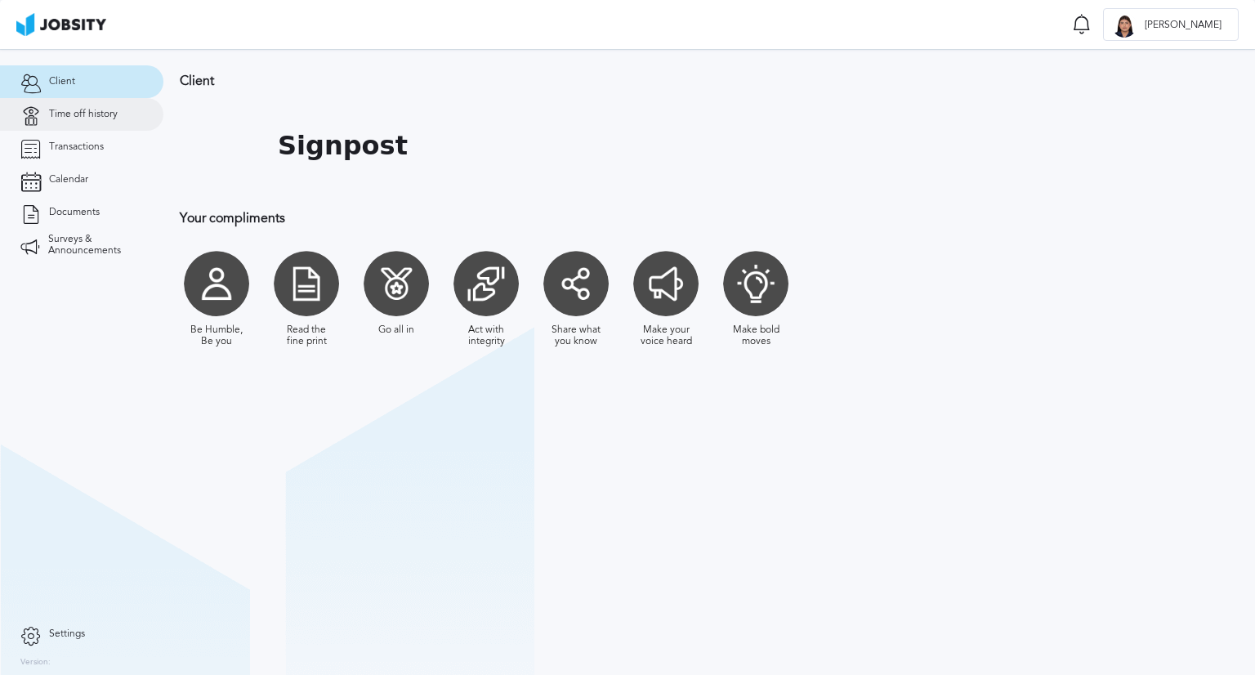
click at [101, 105] on link "Time off history" at bounding box center [81, 114] width 163 height 33
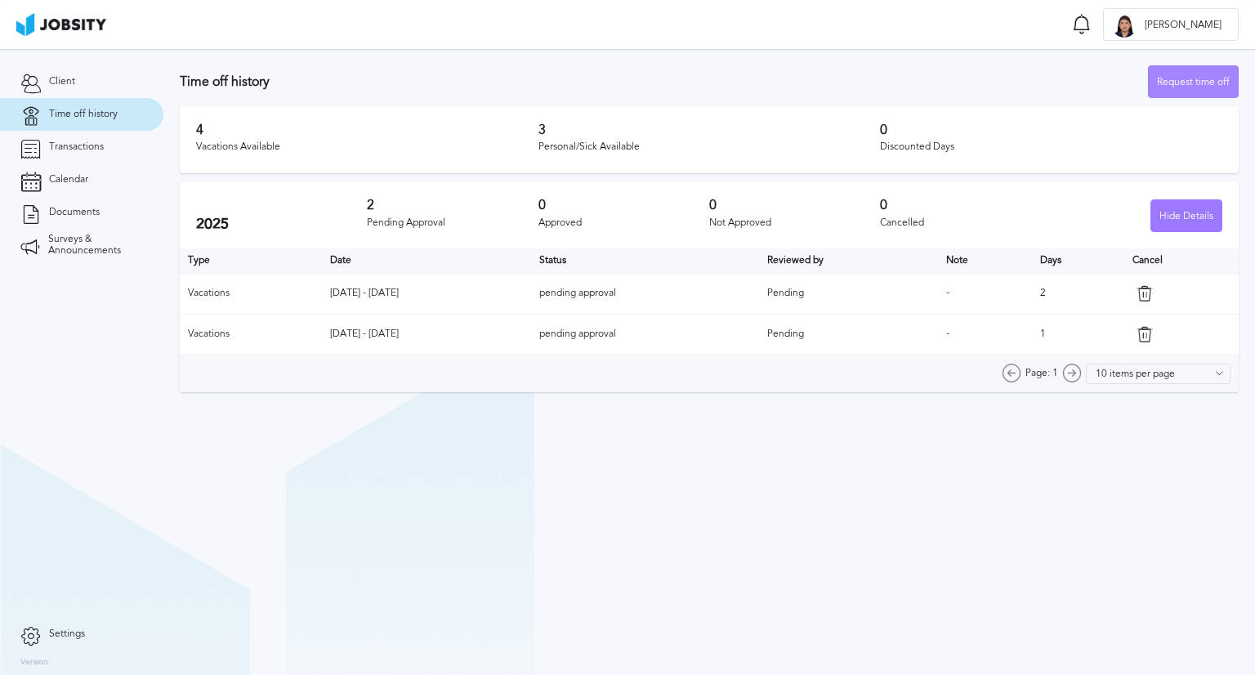
click at [1158, 94] on div "Request time off" at bounding box center [1193, 82] width 89 height 33
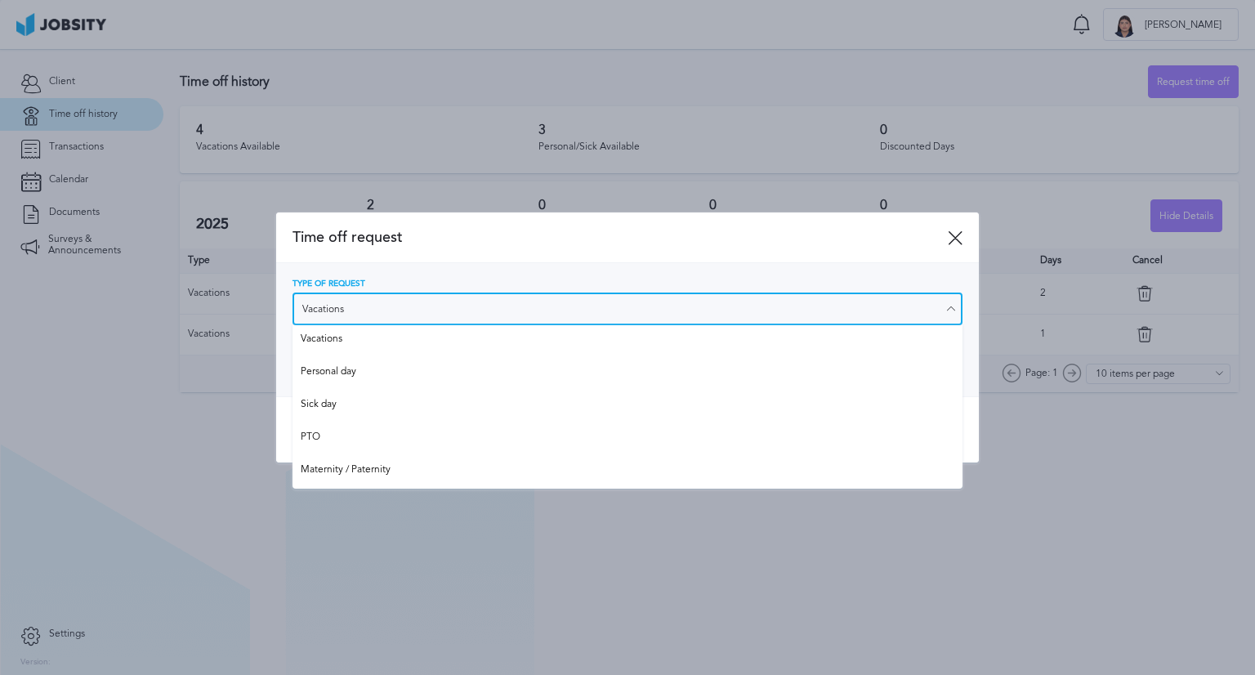
click at [559, 314] on input "Vacations" at bounding box center [628, 309] width 670 height 33
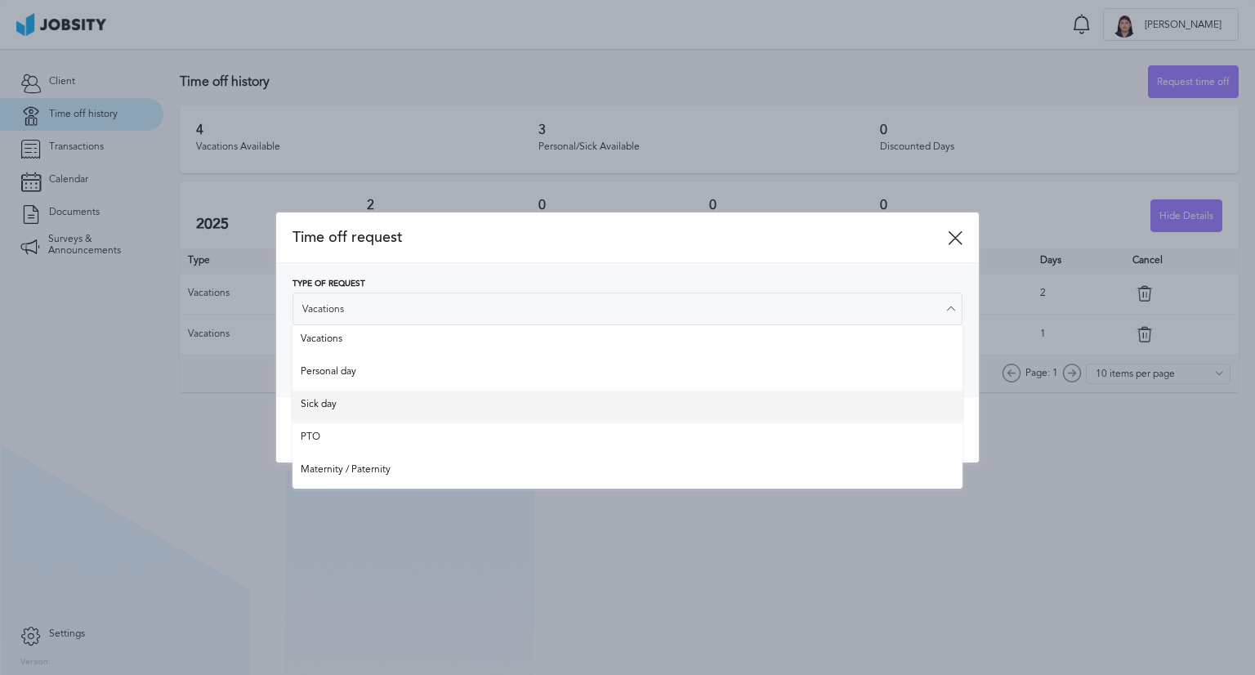
type input "Sick day"
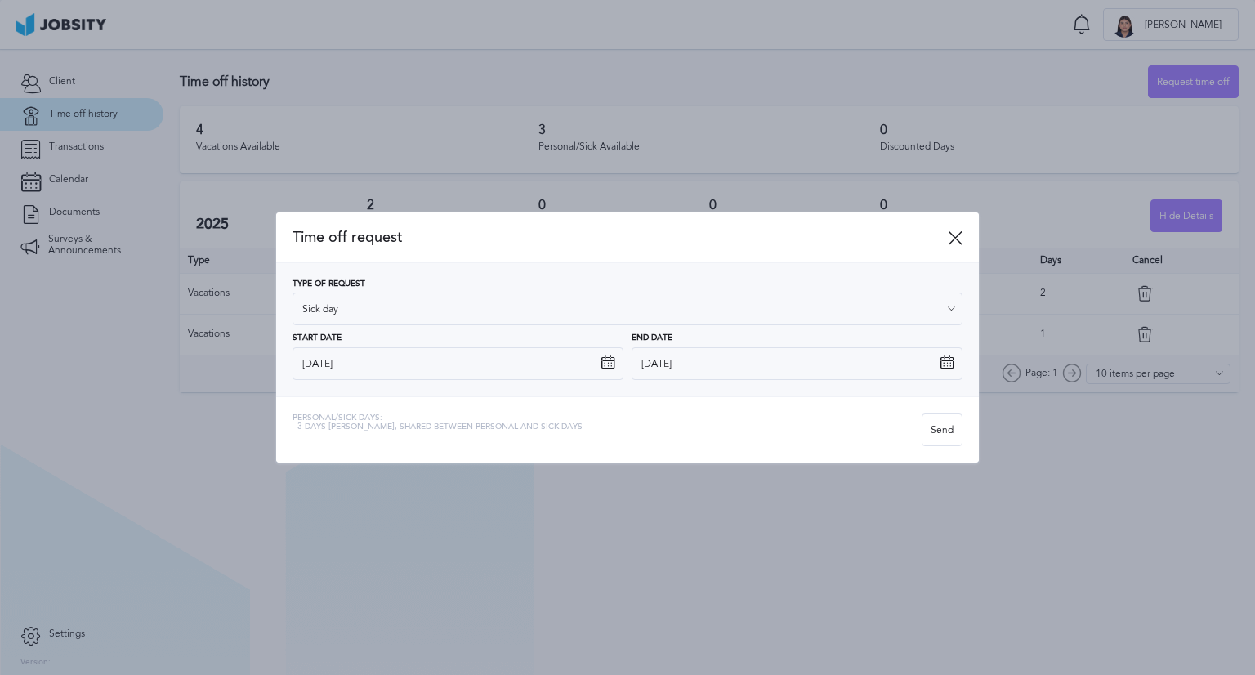
click at [414, 404] on div "Time off request Type of Request Sick day Vacations Personal day Sick day PTO M…" at bounding box center [627, 337] width 703 height 250
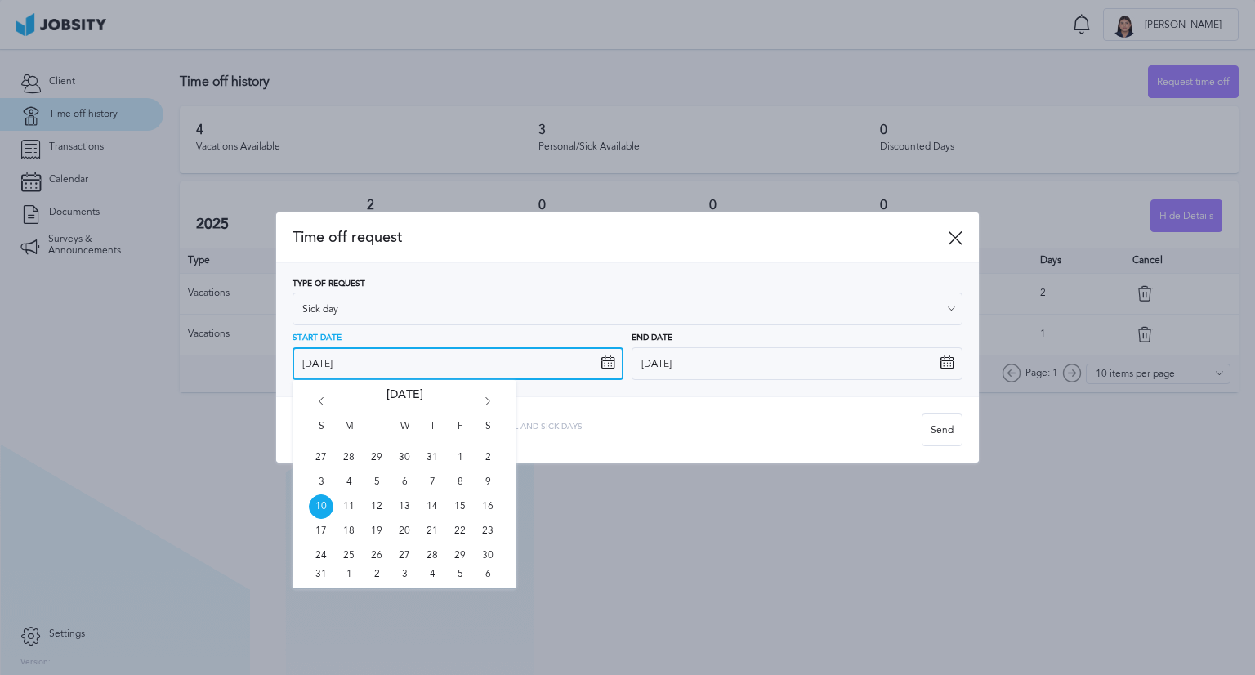
click at [409, 370] on input "[DATE]" at bounding box center [458, 363] width 331 height 33
click at [642, 429] on div "Personal/Sick days: - 3 days max, shared between personal and sick days" at bounding box center [607, 429] width 629 height 33
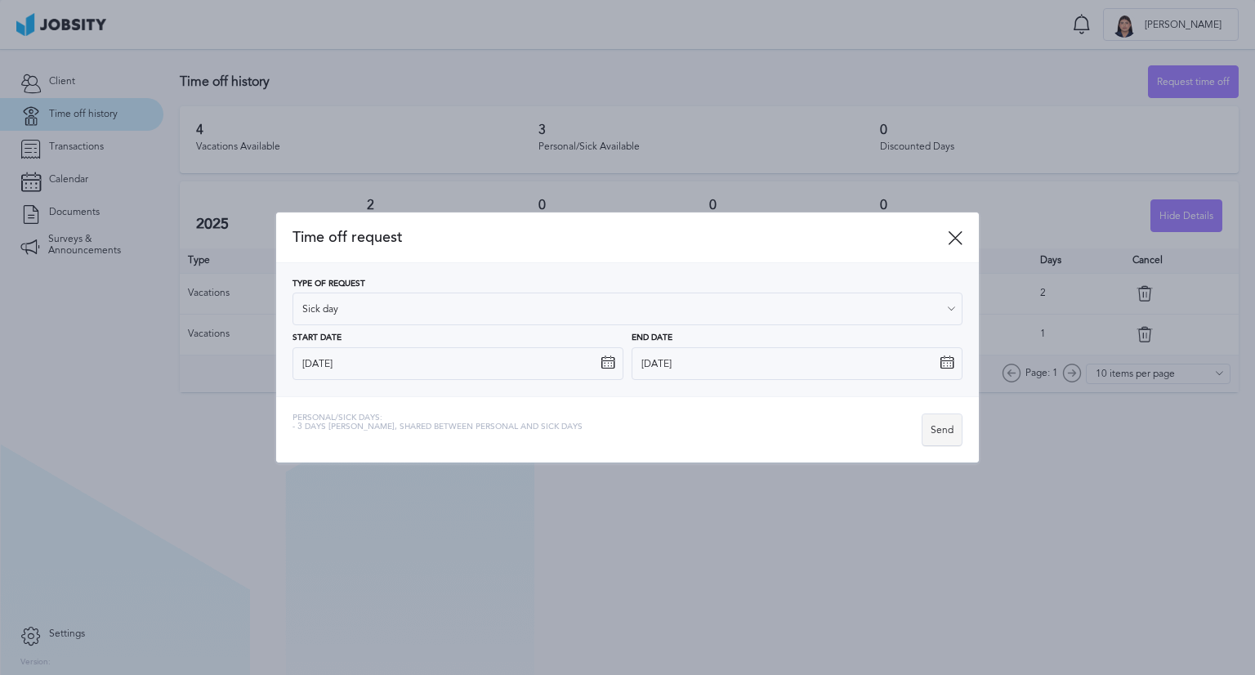
click at [954, 422] on div "Send" at bounding box center [942, 430] width 39 height 33
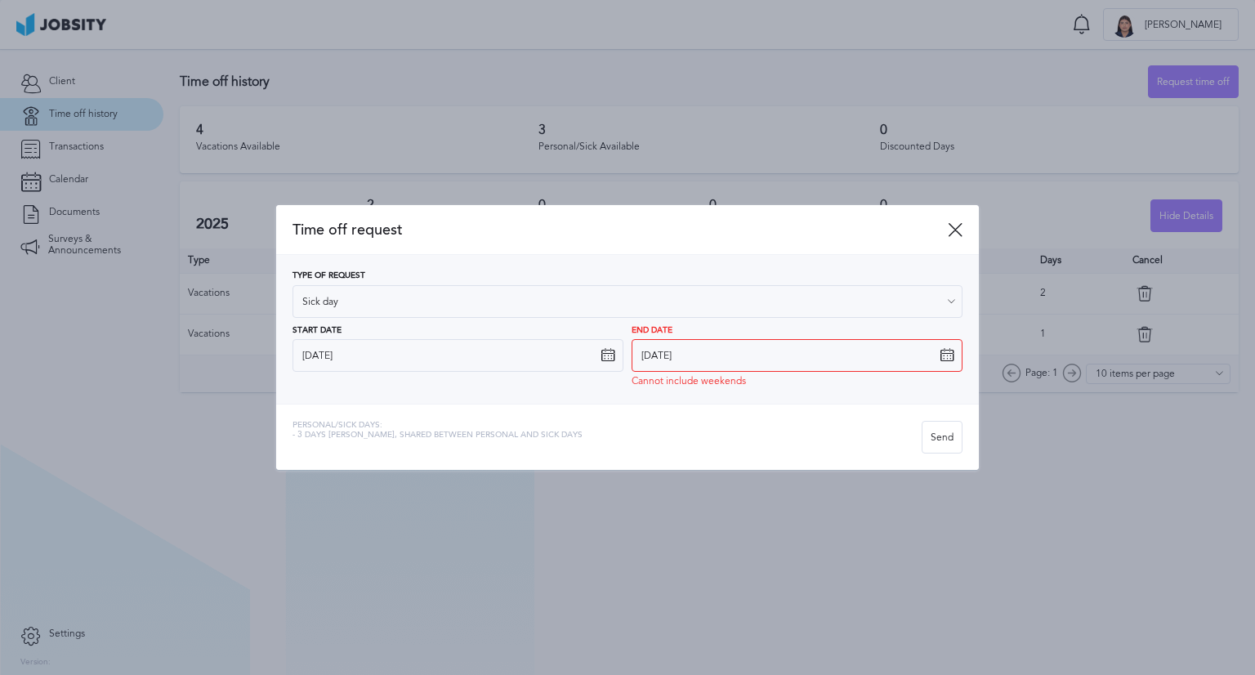
click at [952, 355] on icon at bounding box center [947, 355] width 15 height 15
click at [943, 358] on icon at bounding box center [947, 355] width 15 height 15
click at [943, 357] on icon at bounding box center [947, 355] width 15 height 15
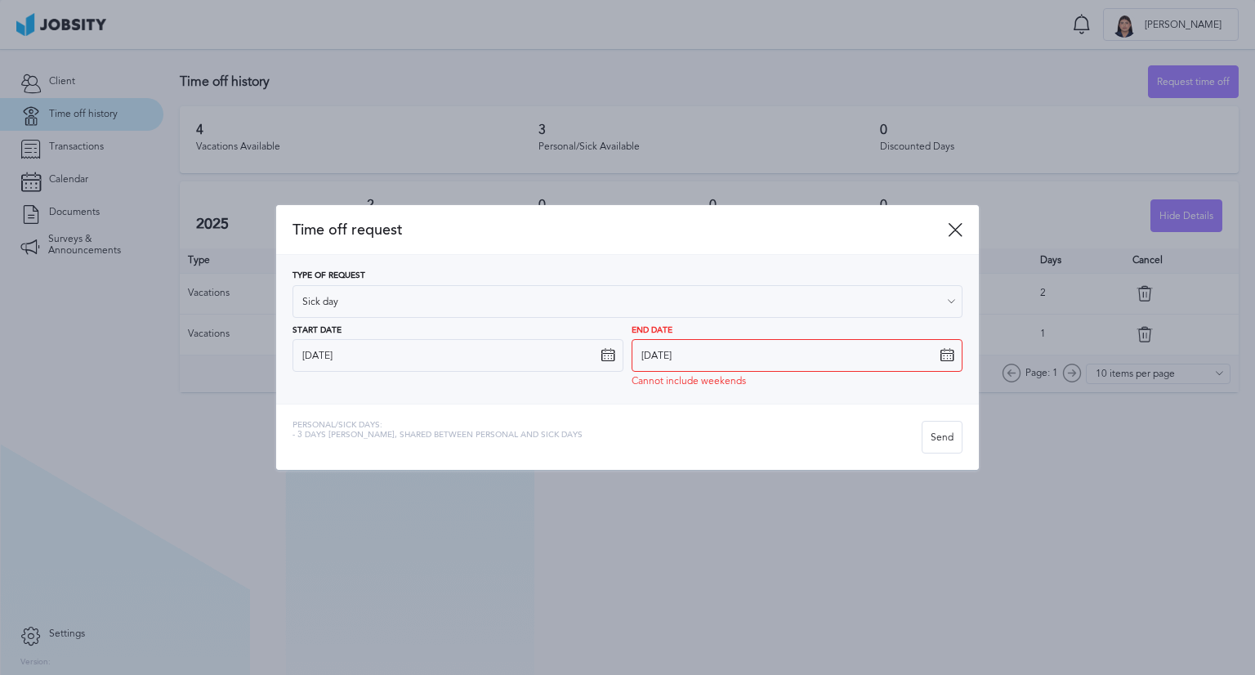
click at [943, 357] on icon at bounding box center [947, 355] width 15 height 15
click at [951, 304] on icon at bounding box center [951, 301] width 15 height 15
click at [954, 226] on icon at bounding box center [955, 229] width 15 height 15
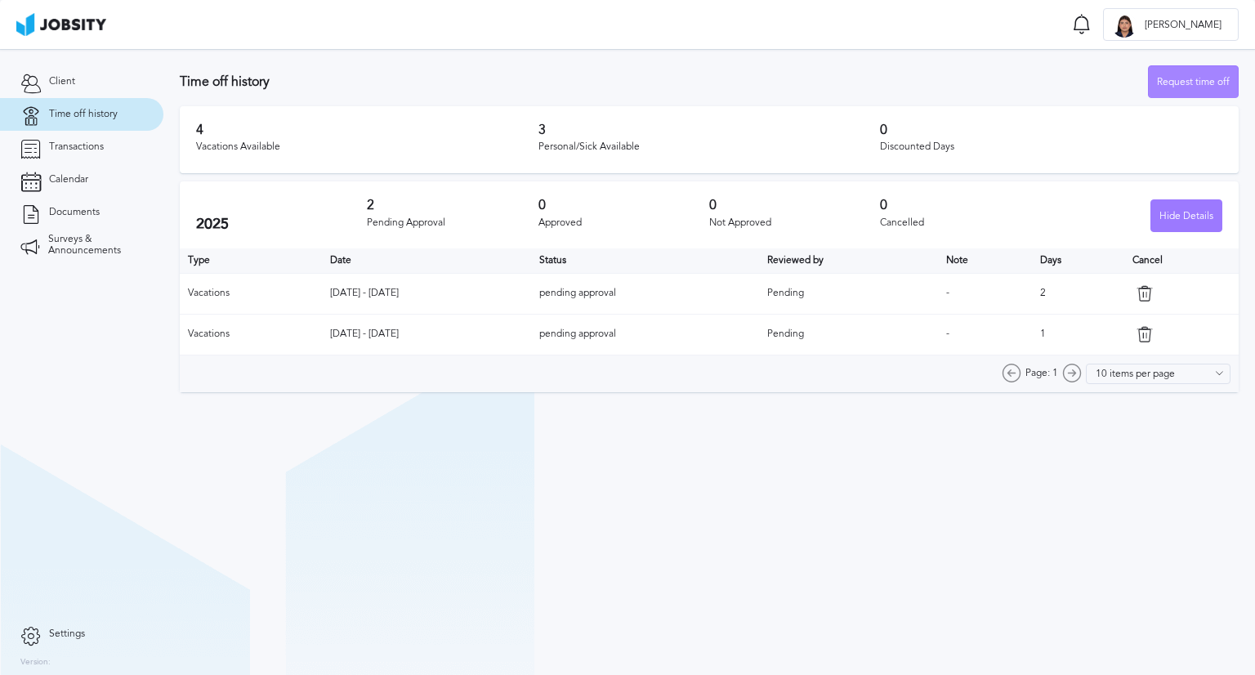
click at [1164, 82] on div "Request time off" at bounding box center [1193, 82] width 89 height 33
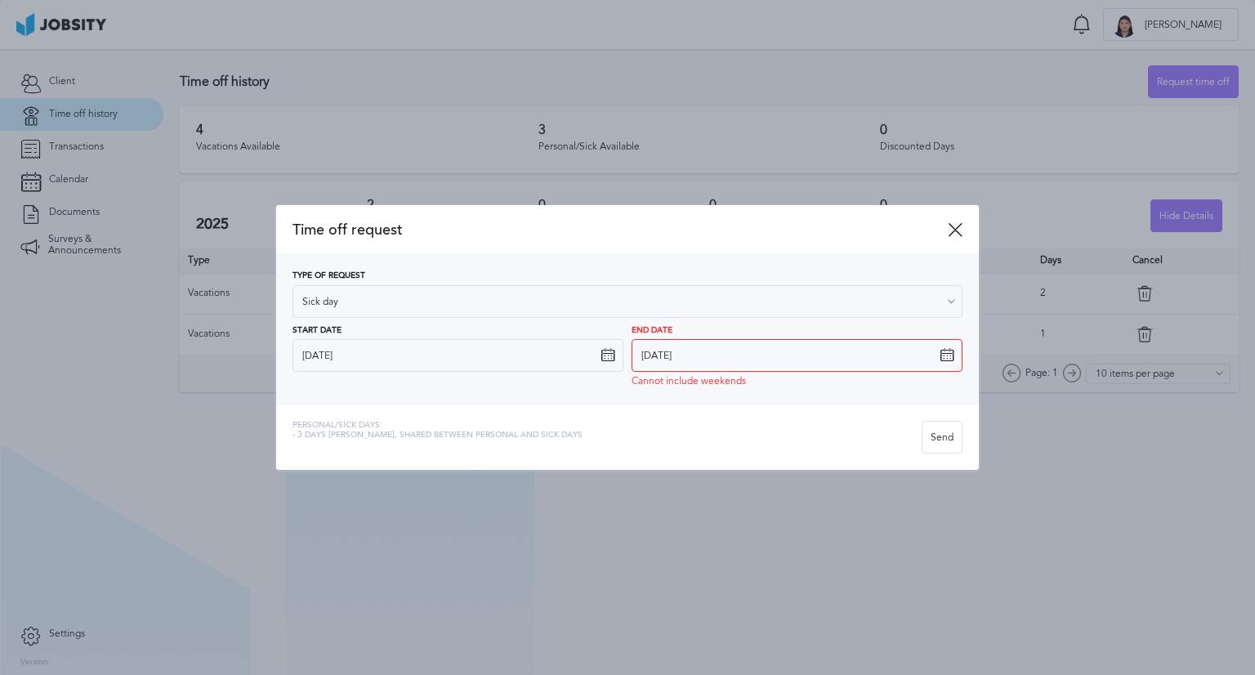
click at [960, 223] on icon at bounding box center [955, 229] width 15 height 15
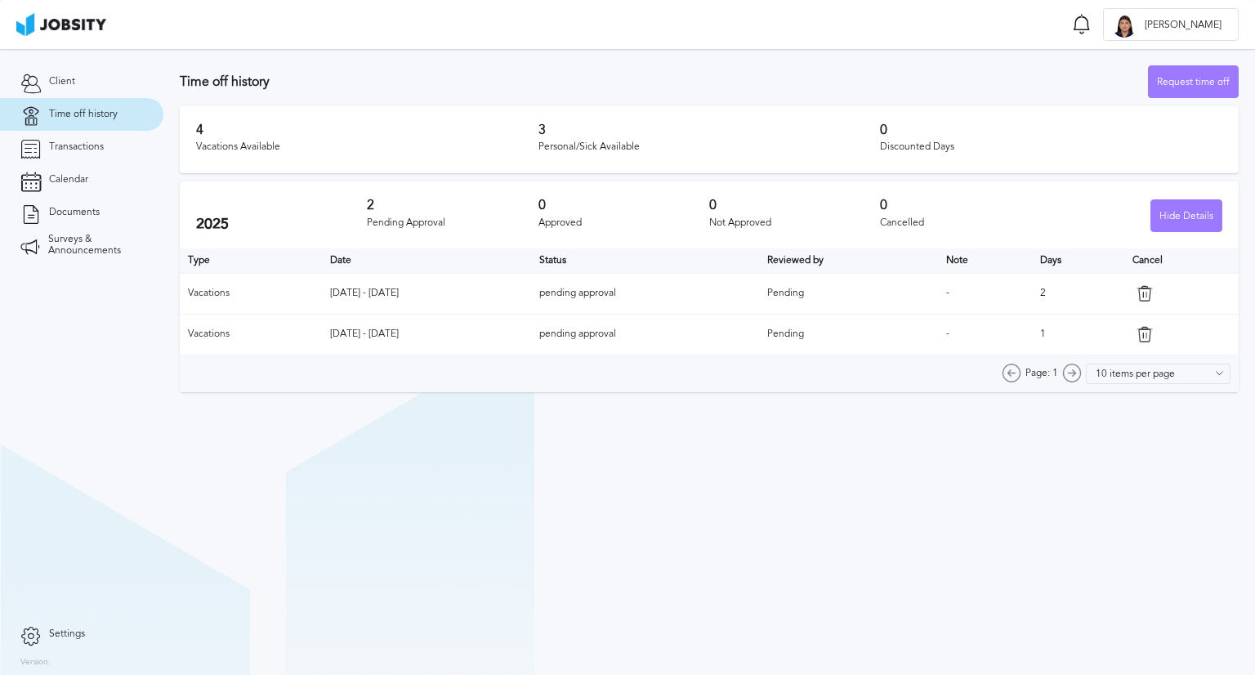
click at [1170, 83] on div "Request time off" at bounding box center [1193, 82] width 89 height 33
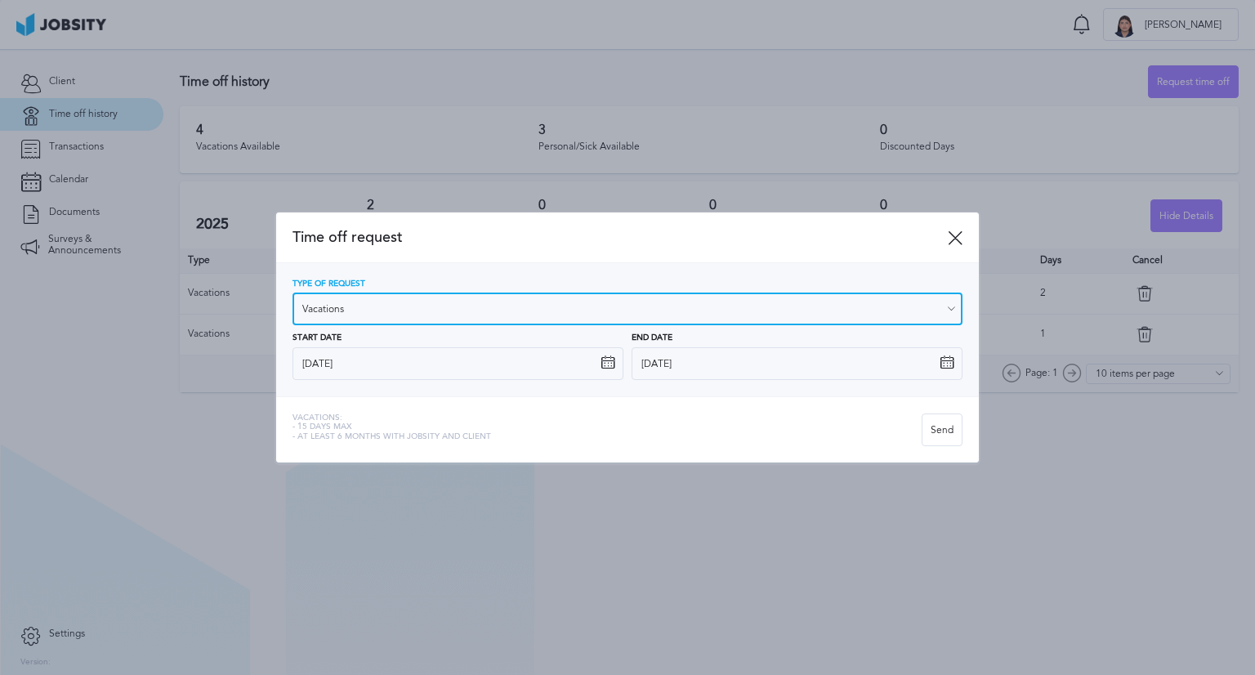
click at [563, 307] on input "Vacations" at bounding box center [628, 309] width 670 height 33
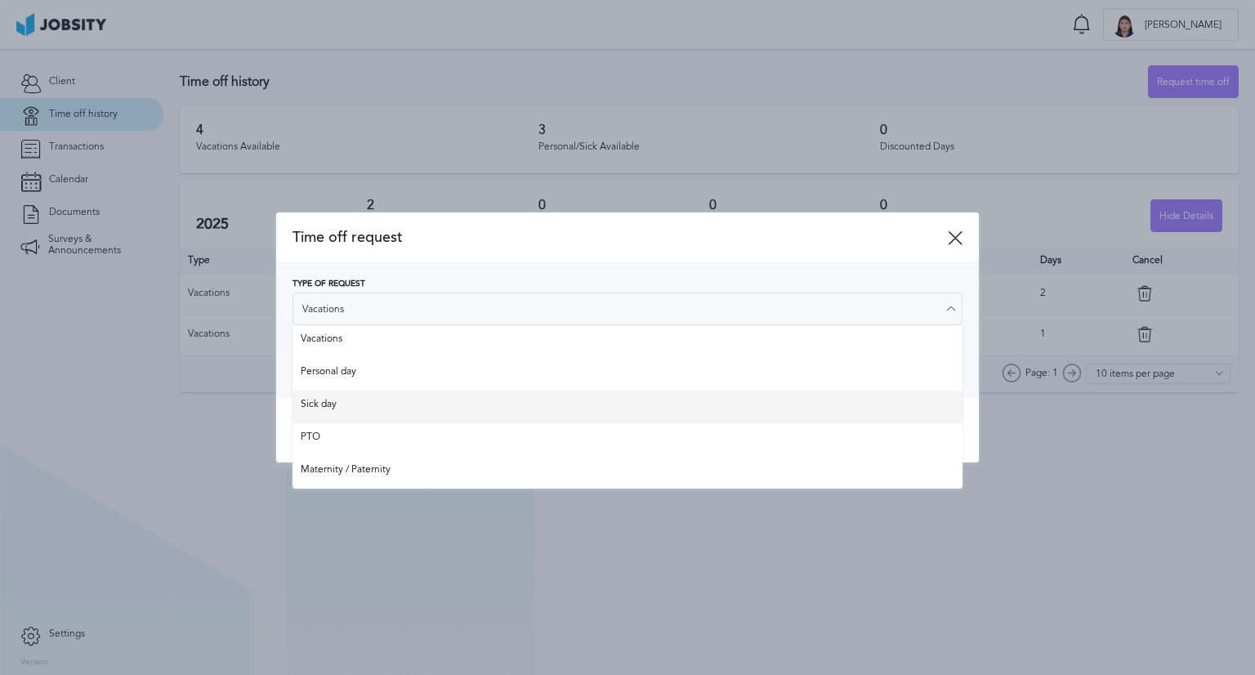
type input "Sick day"
click at [490, 396] on div "Time off request Type of Request Sick day Vacations Personal day Sick day PTO M…" at bounding box center [627, 337] width 703 height 250
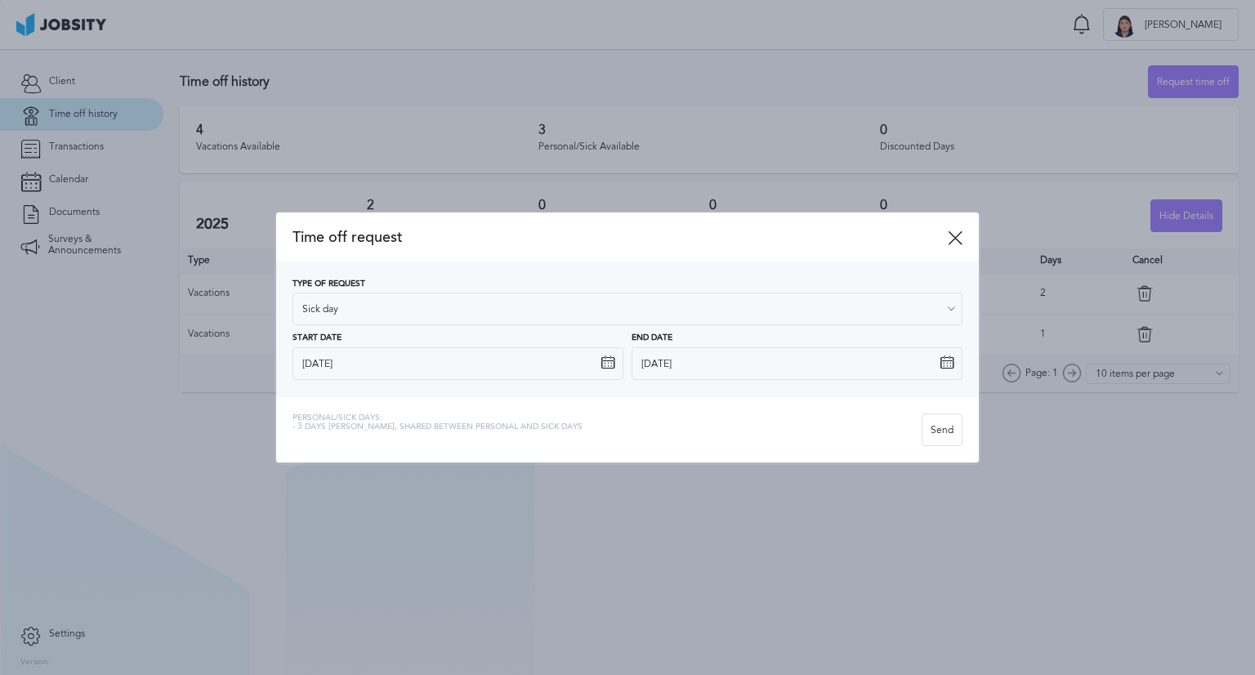
click at [947, 360] on icon at bounding box center [947, 362] width 15 height 15
click at [950, 362] on icon at bounding box center [947, 362] width 15 height 15
click at [945, 360] on icon at bounding box center [947, 362] width 15 height 15
click at [944, 360] on icon at bounding box center [947, 362] width 15 height 15
click at [941, 362] on icon at bounding box center [947, 362] width 15 height 15
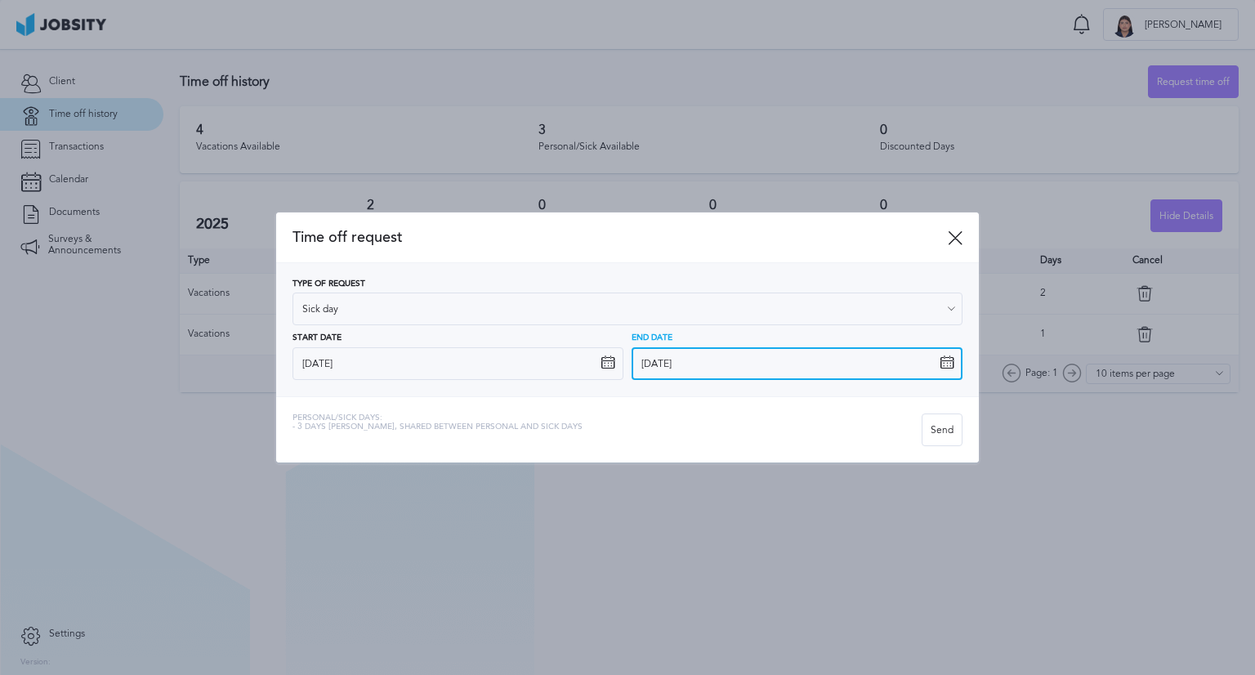
click at [951, 372] on input "[DATE]" at bounding box center [797, 363] width 331 height 33
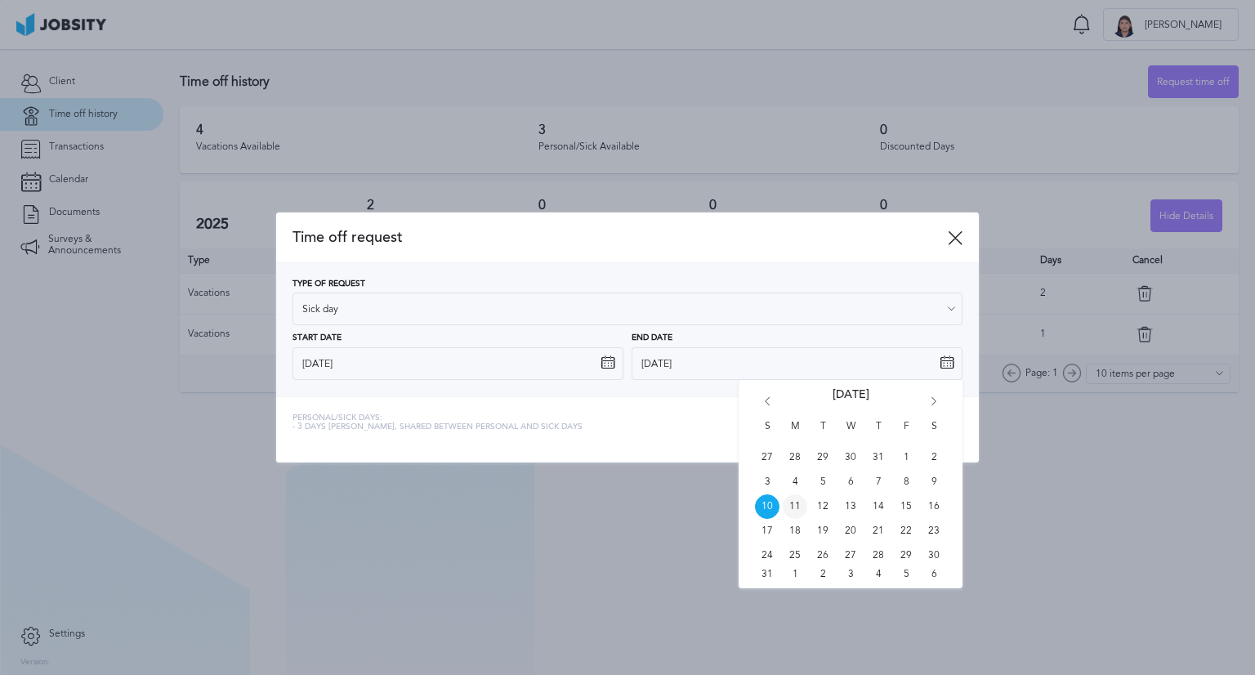
click at [791, 501] on span "11" at bounding box center [795, 506] width 25 height 25
type input "[DATE]"
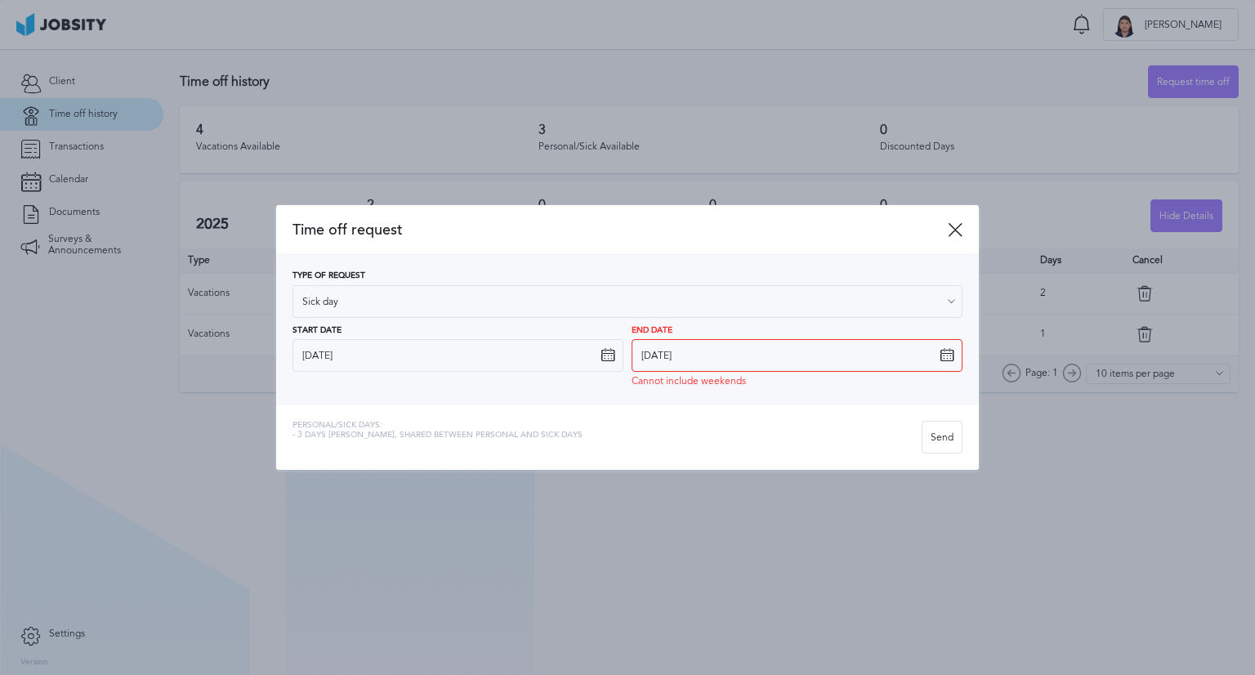
click at [701, 416] on div "Personal/Sick days: - 3 days [PERSON_NAME], shared between personal and sick da…" at bounding box center [627, 437] width 703 height 66
click at [952, 230] on icon at bounding box center [955, 229] width 15 height 15
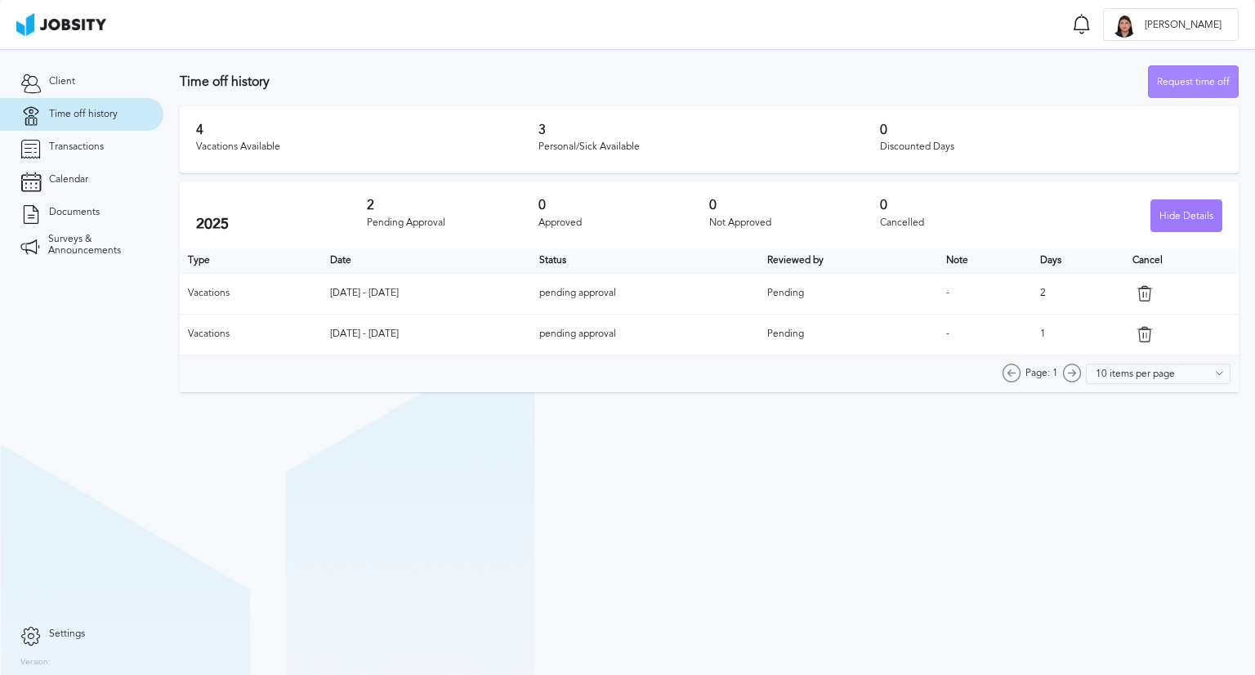
click at [1204, 66] on div "Request time off" at bounding box center [1193, 82] width 89 height 33
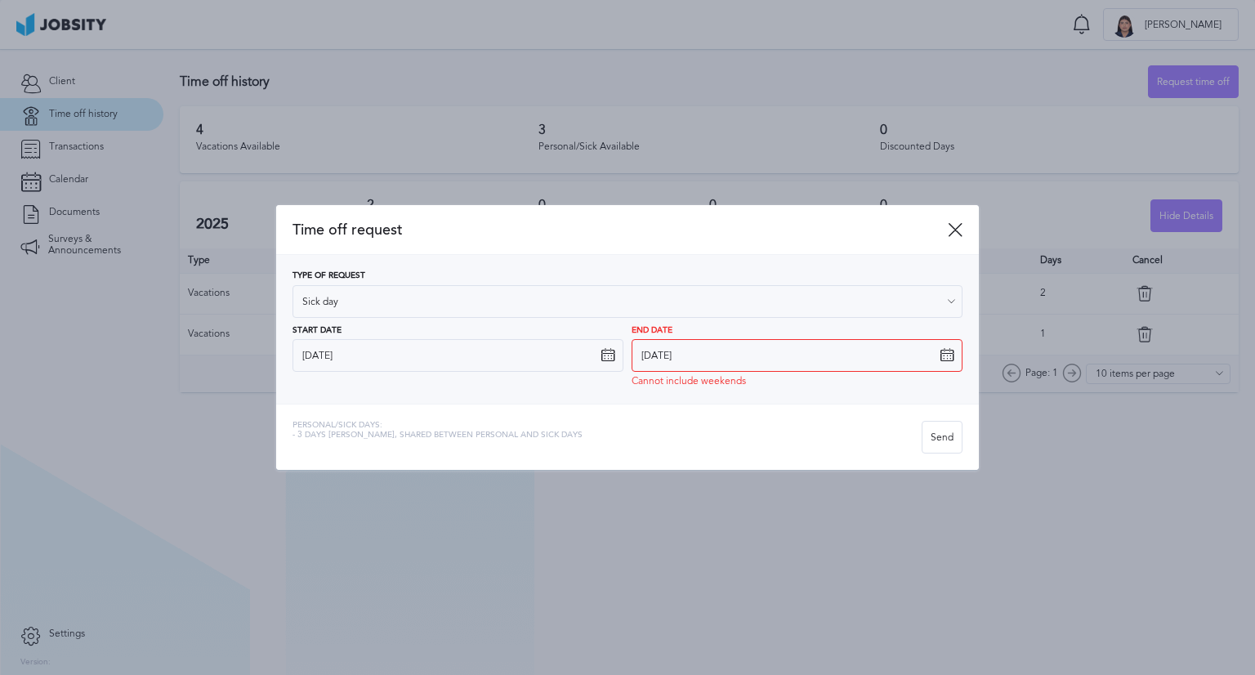
click at [605, 351] on icon at bounding box center [608, 355] width 15 height 15
click at [938, 428] on div "Send" at bounding box center [942, 438] width 39 height 33
